Goal: Information Seeking & Learning: Learn about a topic

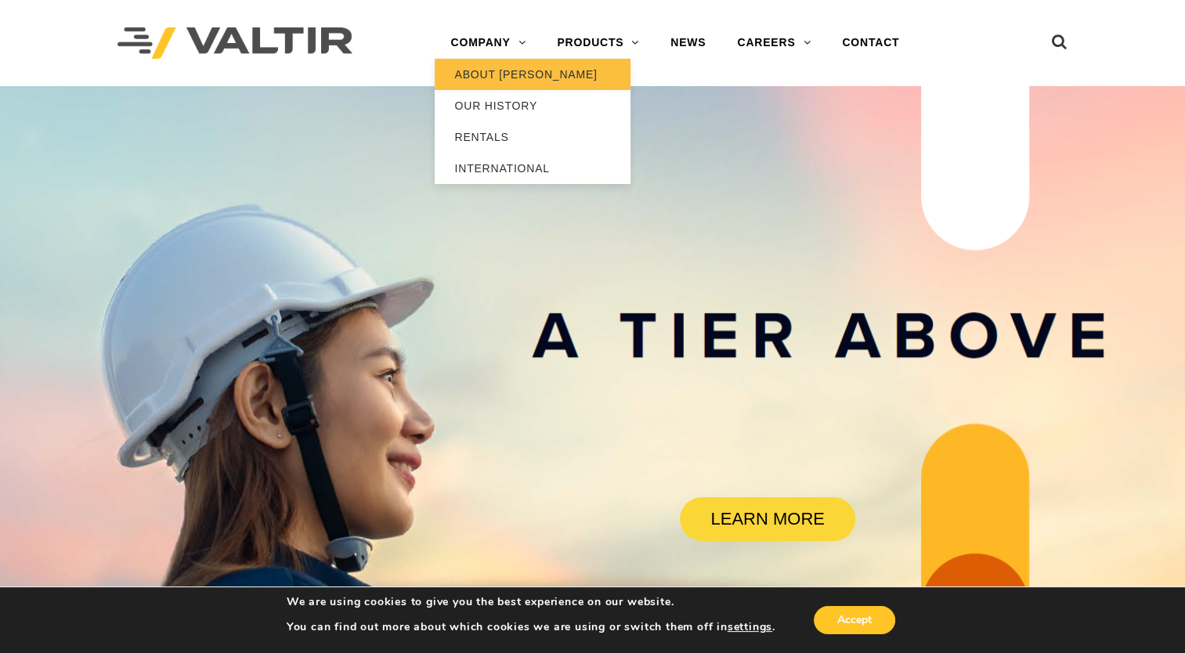
click at [489, 64] on link "ABOUT [PERSON_NAME]" at bounding box center [533, 74] width 196 height 31
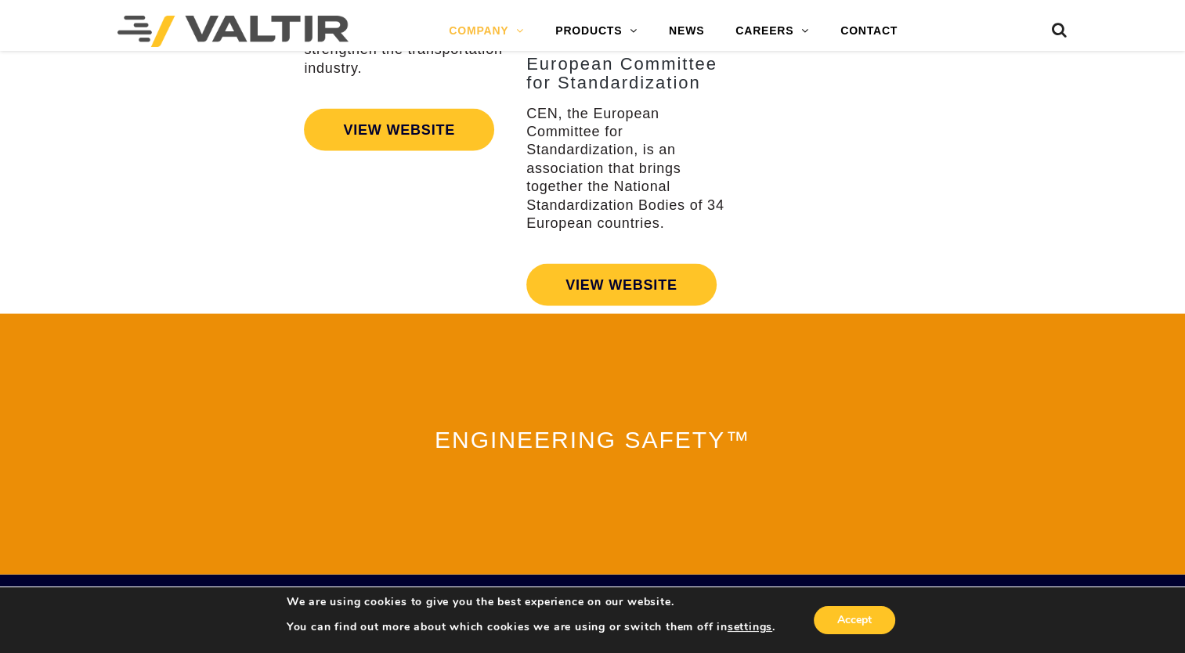
scroll to position [3638, 0]
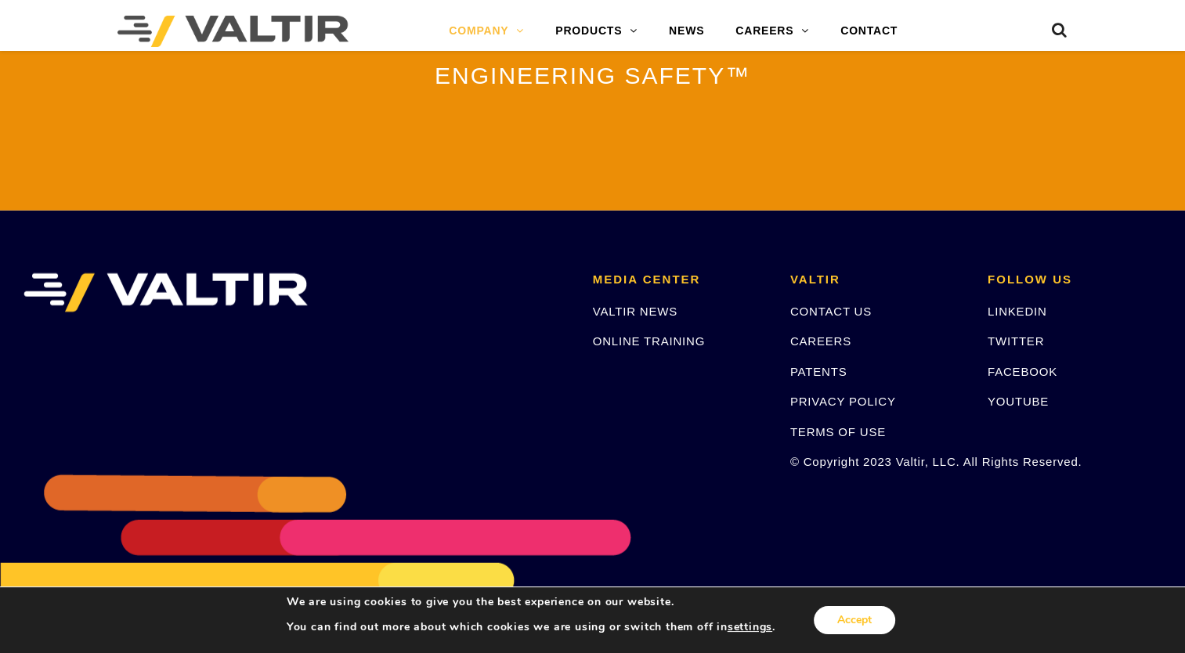
click at [853, 627] on button "Accept" at bounding box center [854, 620] width 81 height 28
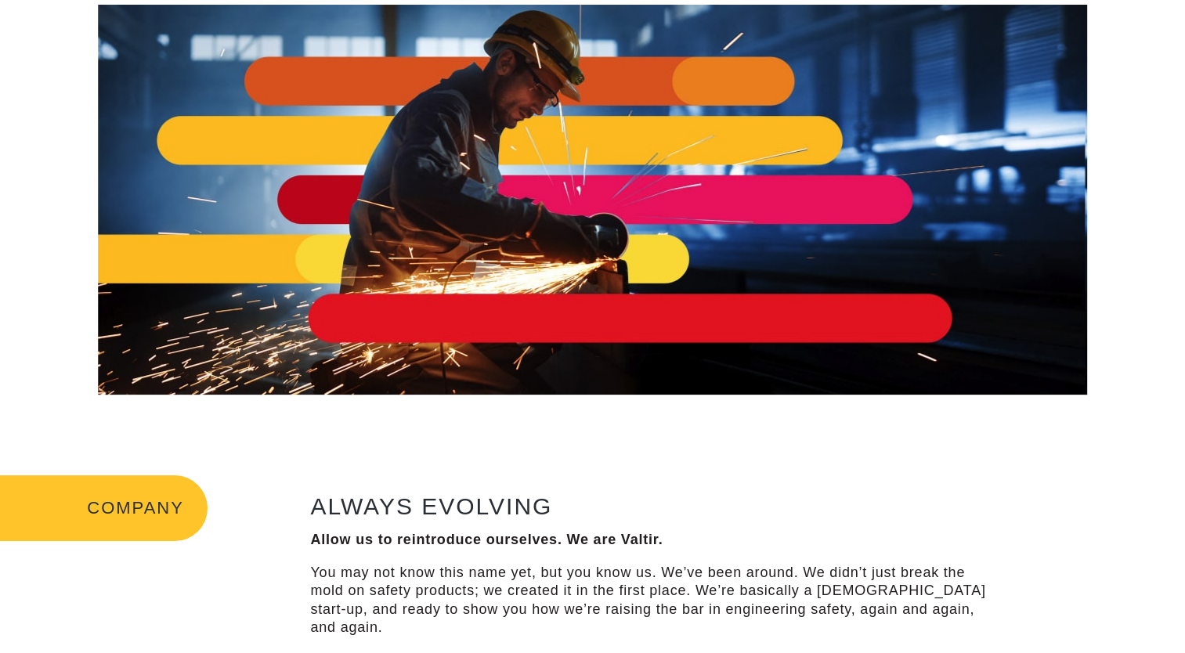
scroll to position [0, 0]
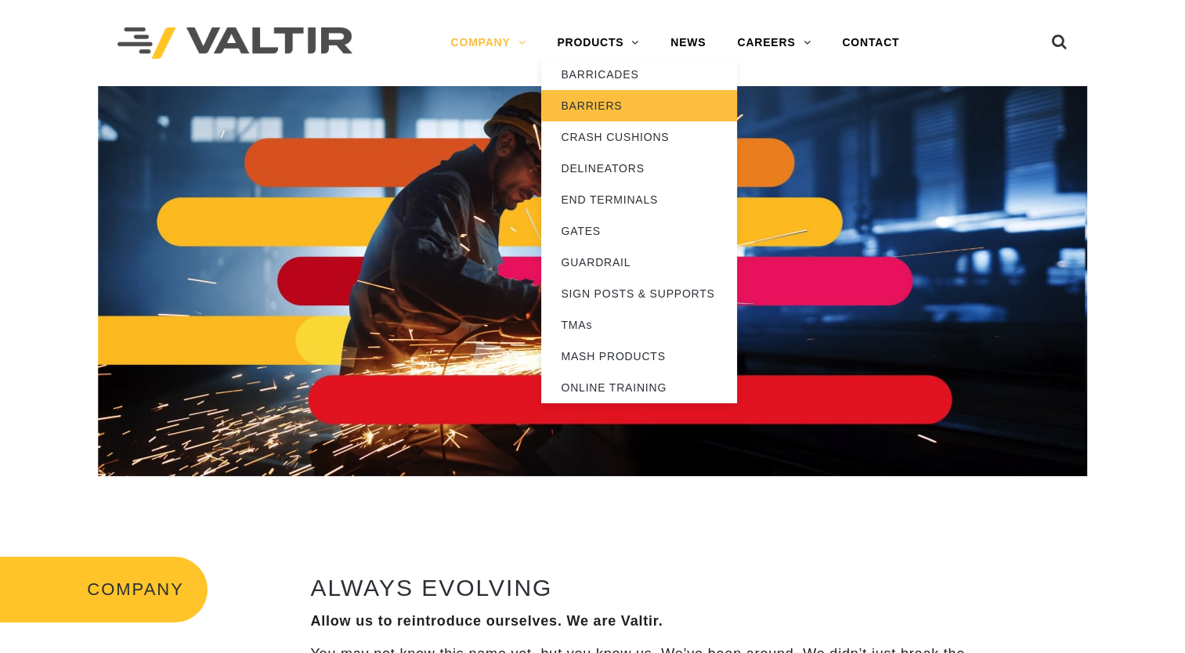
click at [609, 106] on link "BARRIERS" at bounding box center [639, 105] width 196 height 31
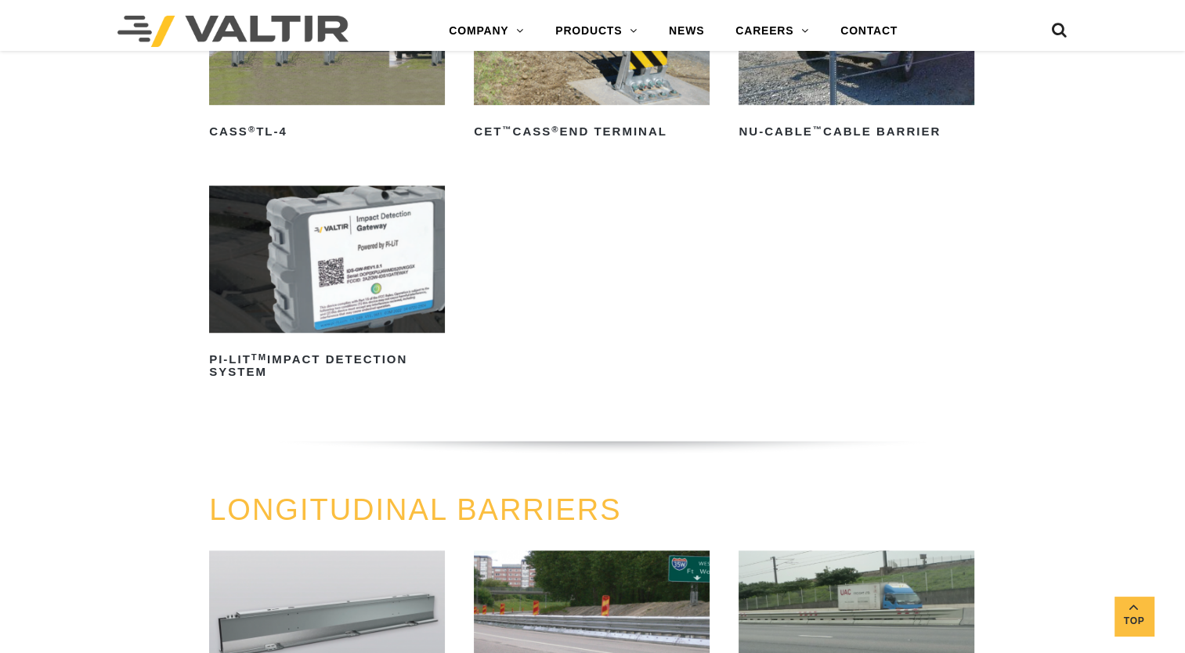
scroll to position [1133, 0]
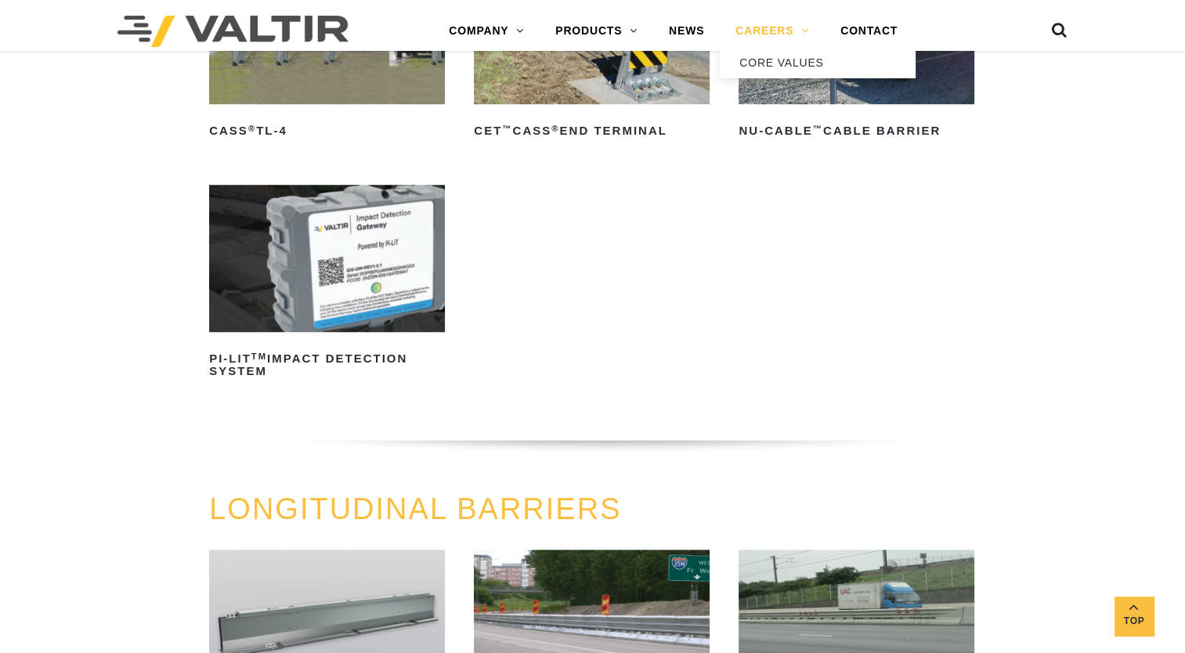
click at [780, 33] on link "CAREERS" at bounding box center [772, 31] width 105 height 31
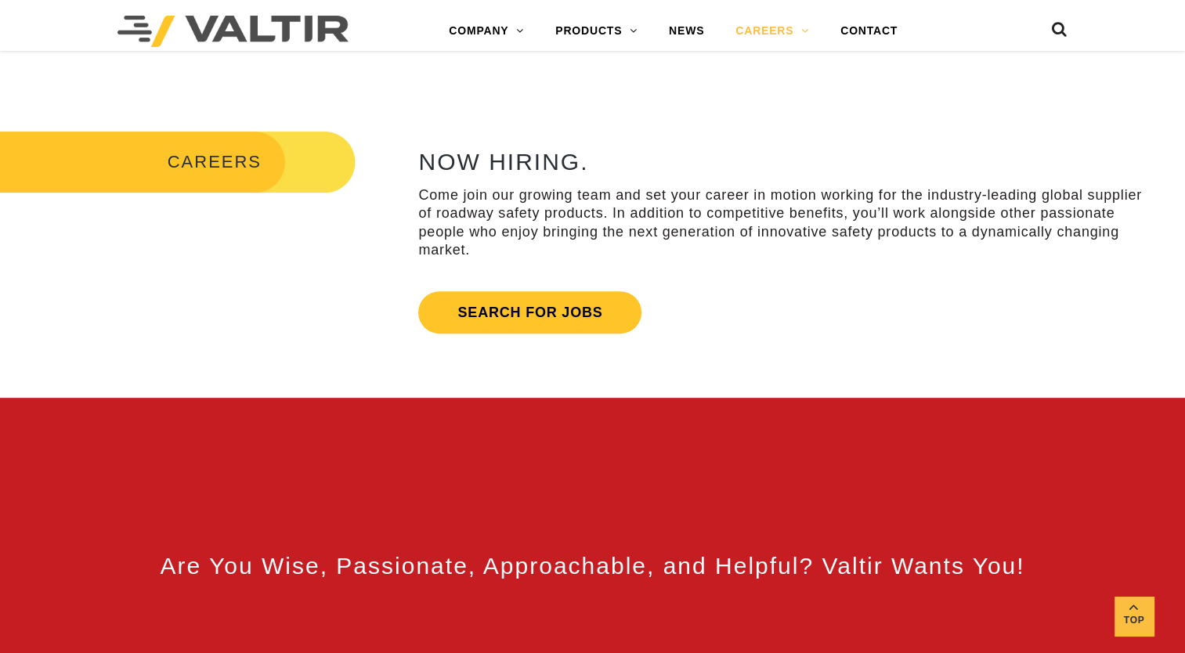
scroll to position [512, 0]
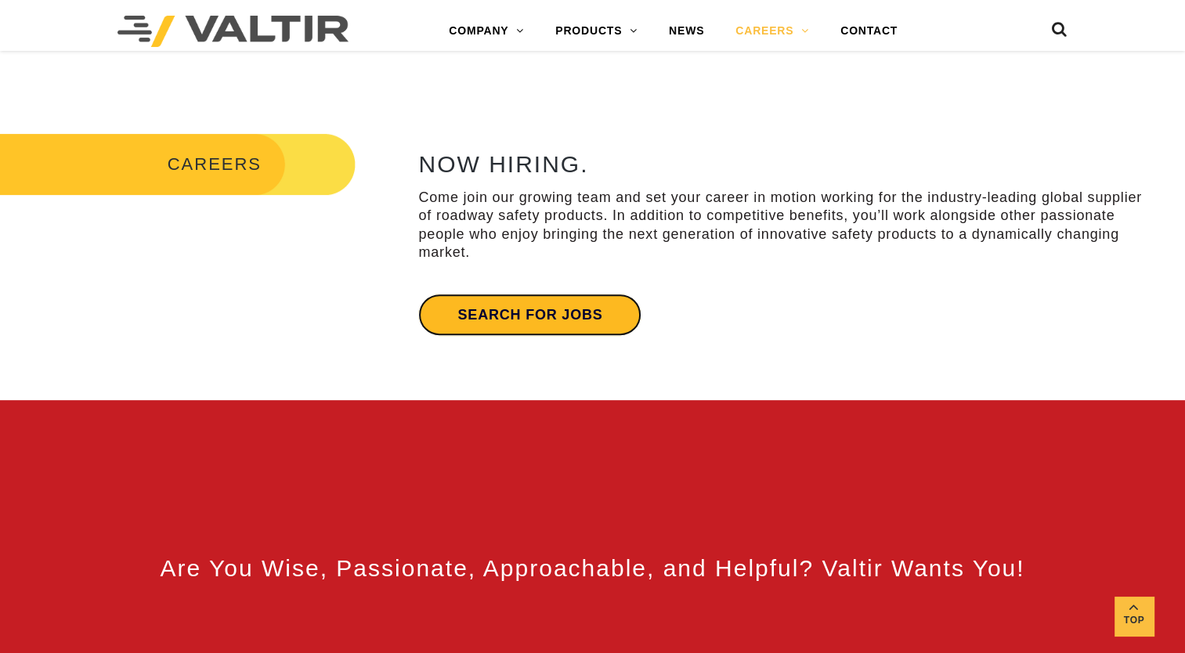
click at [517, 326] on link "Search for jobs" at bounding box center [529, 315] width 223 height 42
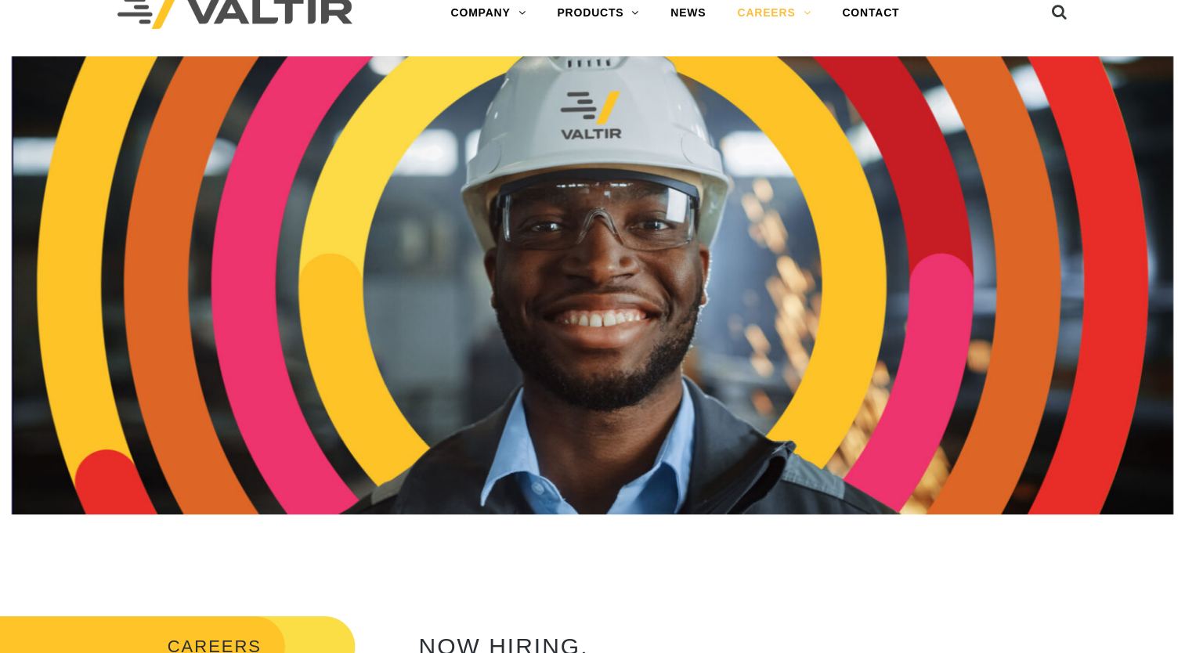
scroll to position [0, 0]
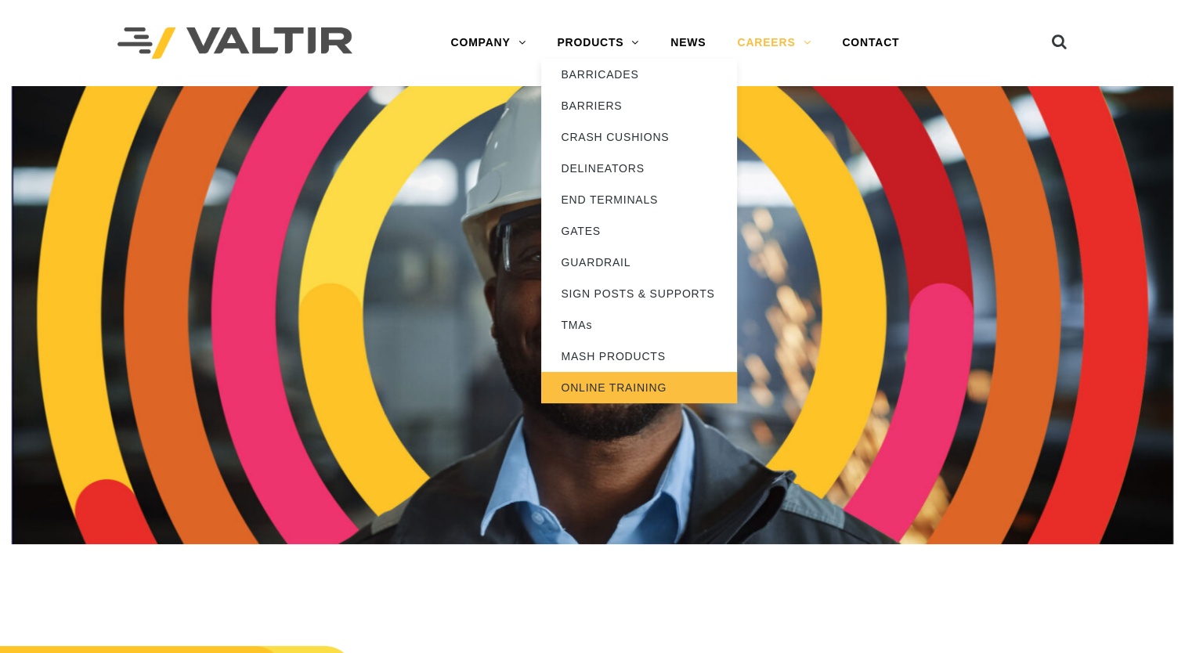
click at [606, 385] on link "ONLINE TRAINING" at bounding box center [639, 387] width 196 height 31
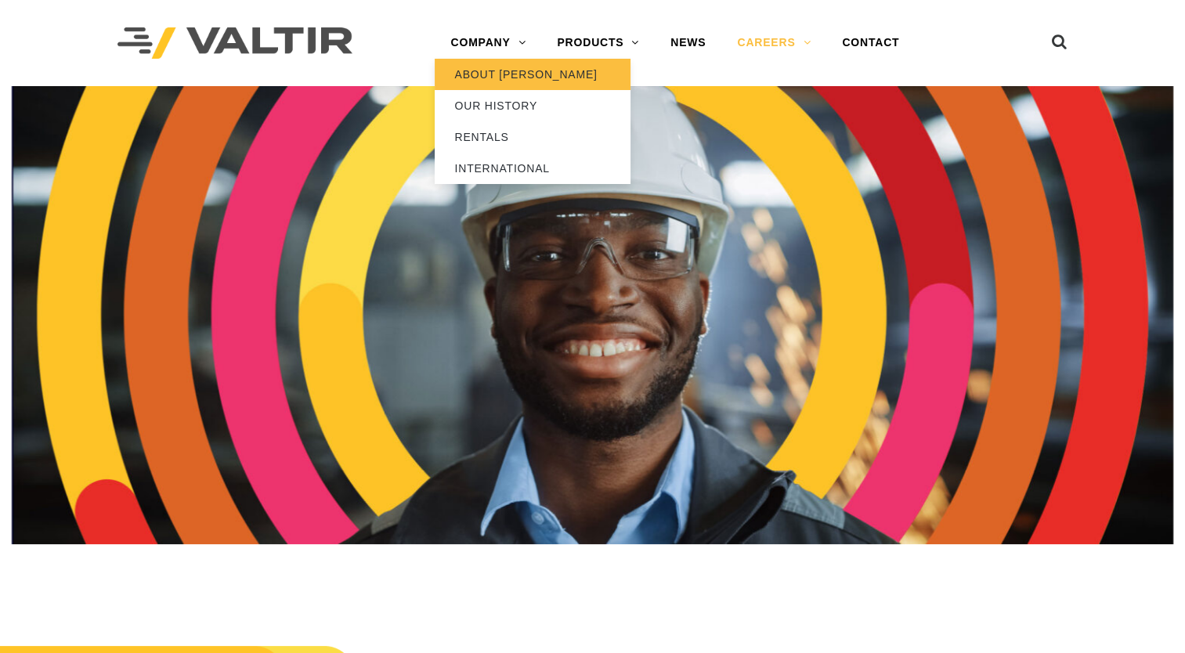
click at [507, 74] on link "ABOUT [PERSON_NAME]" at bounding box center [533, 74] width 196 height 31
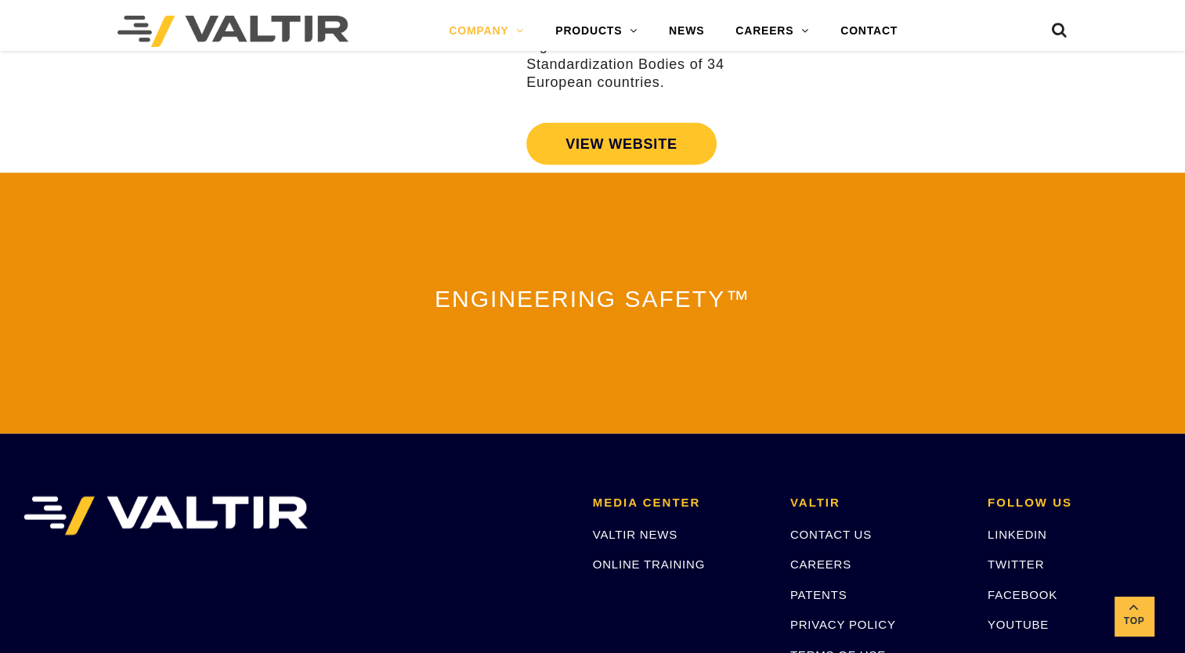
scroll to position [3638, 0]
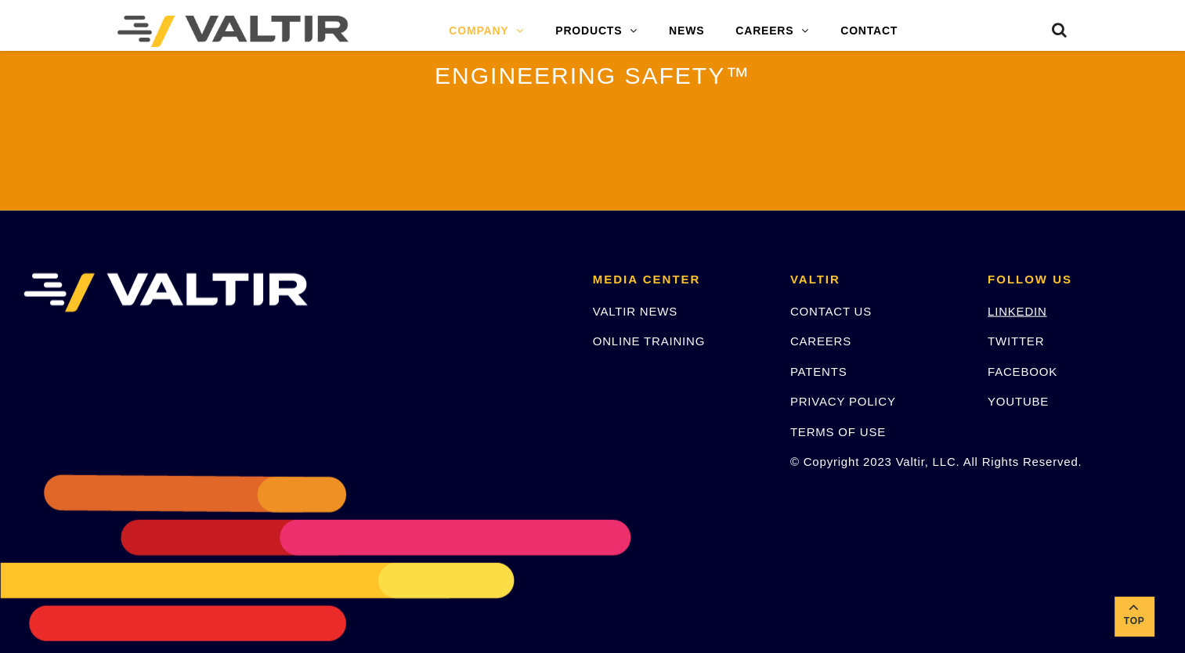
click at [1035, 305] on link "LINKEDIN" at bounding box center [1018, 311] width 60 height 13
click at [1014, 395] on link "YOUTUBE" at bounding box center [1018, 401] width 61 height 13
